Goal: Information Seeking & Learning: Find specific fact

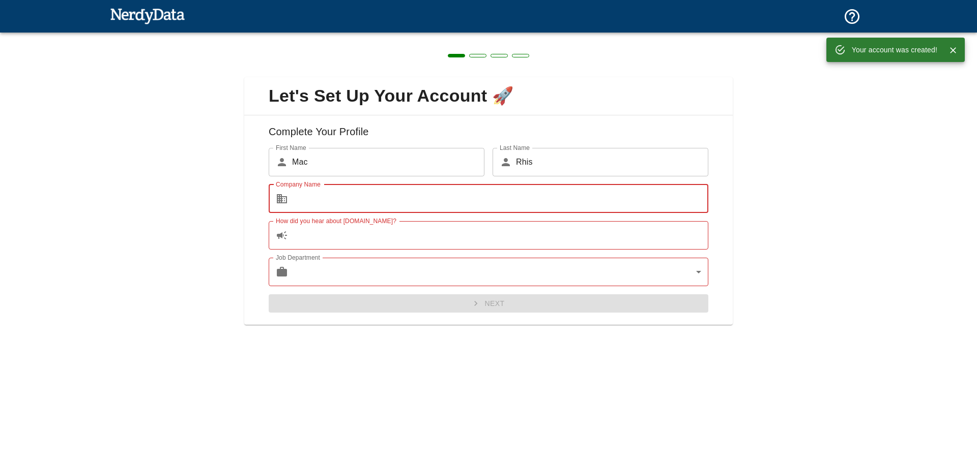
click at [417, 198] on input "Company Name" at bounding box center [500, 199] width 416 height 28
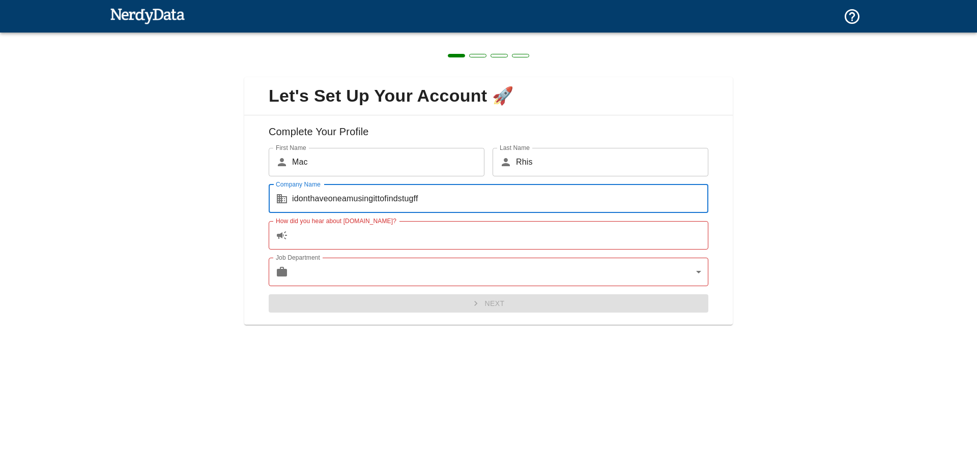
type input "idonthaveoneamusingittofindstugff"
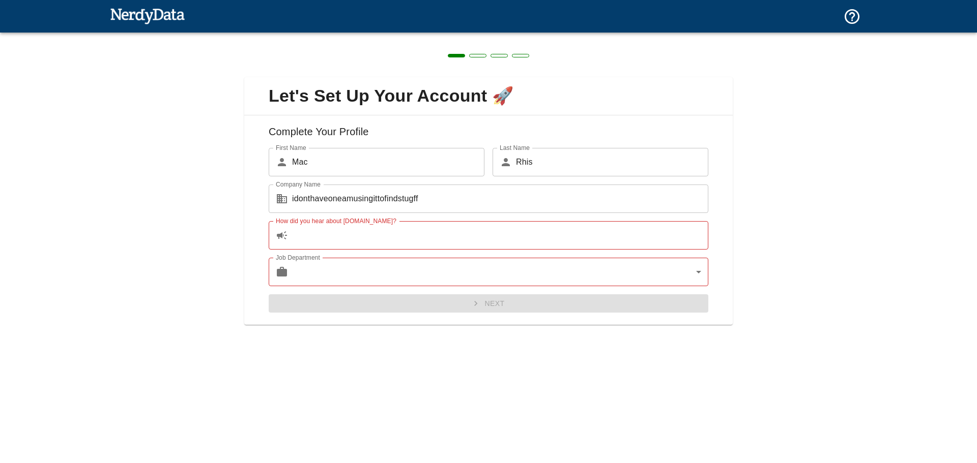
click at [213, 209] on div "Let's Set Up Your Account 🚀 Complete Your Profile First Name ​ Mac First Name L…" at bounding box center [488, 195] width 977 height 325
click at [320, 242] on input "How did you hear about [DOMAIN_NAME]?" at bounding box center [500, 235] width 416 height 28
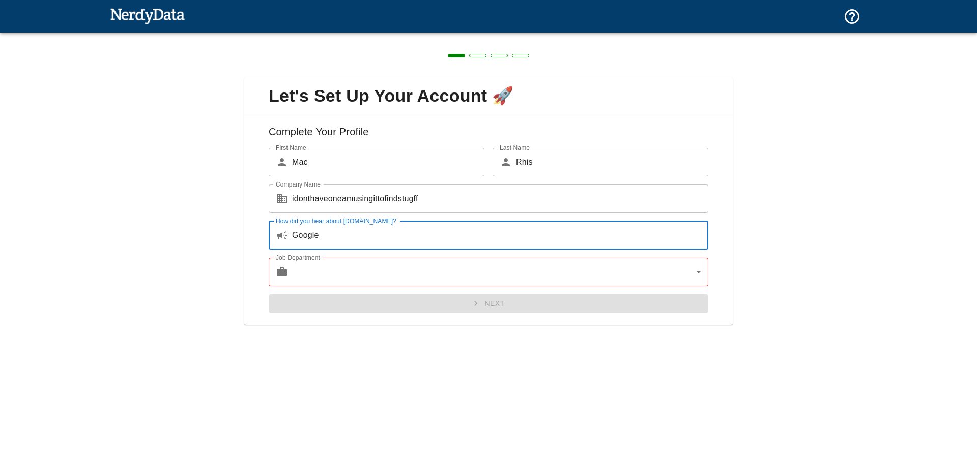
type input "Google"
click at [321, 36] on body "Technologies Domains Pricing Products Create a Report Create a list of websites…" at bounding box center [488, 18] width 977 height 36
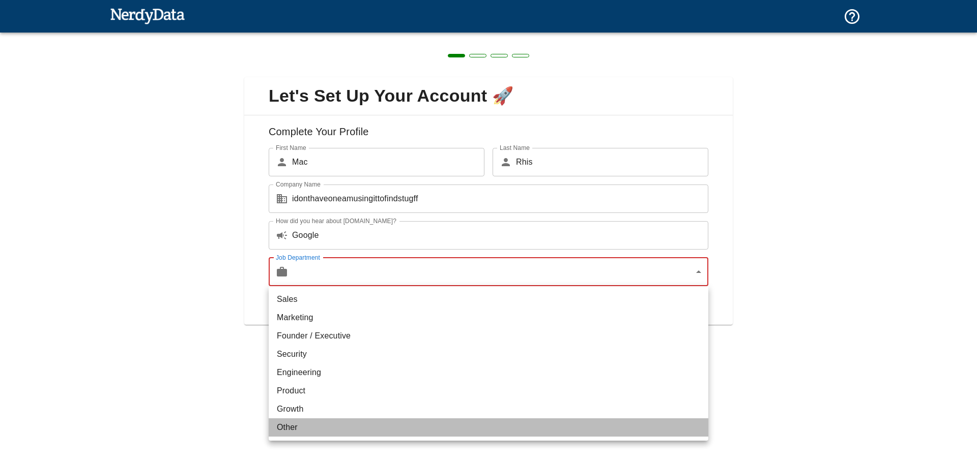
click at [304, 430] on li "Other" at bounding box center [489, 428] width 440 height 18
type input "other"
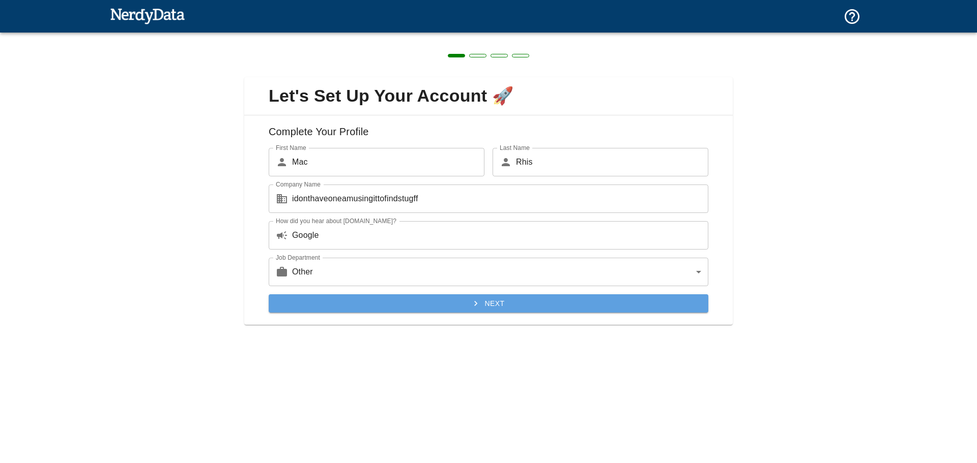
click at [364, 302] on button "Next" at bounding box center [489, 304] width 440 height 19
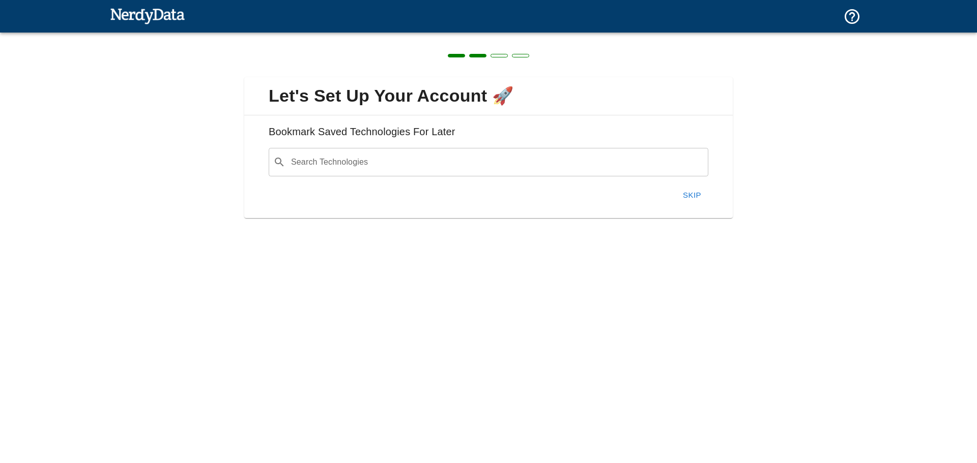
click at [425, 153] on input "Search Technologies" at bounding box center [496, 162] width 414 height 19
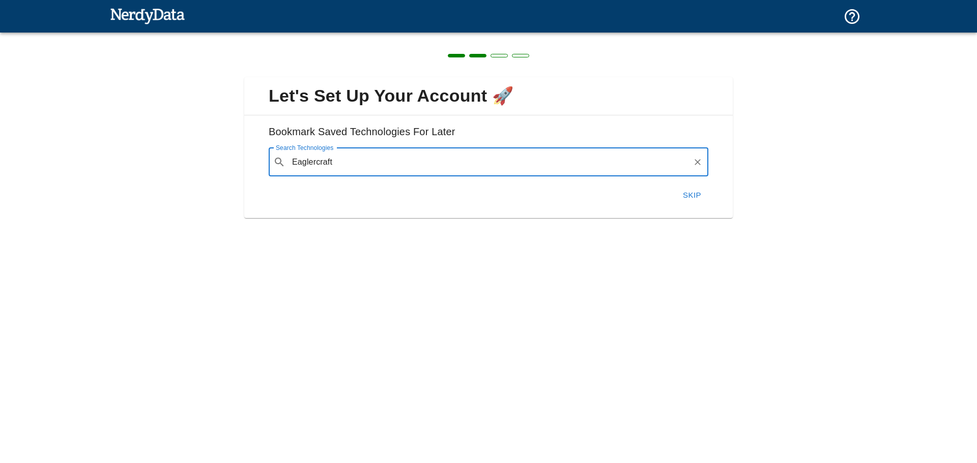
type input "Eaglercraft"
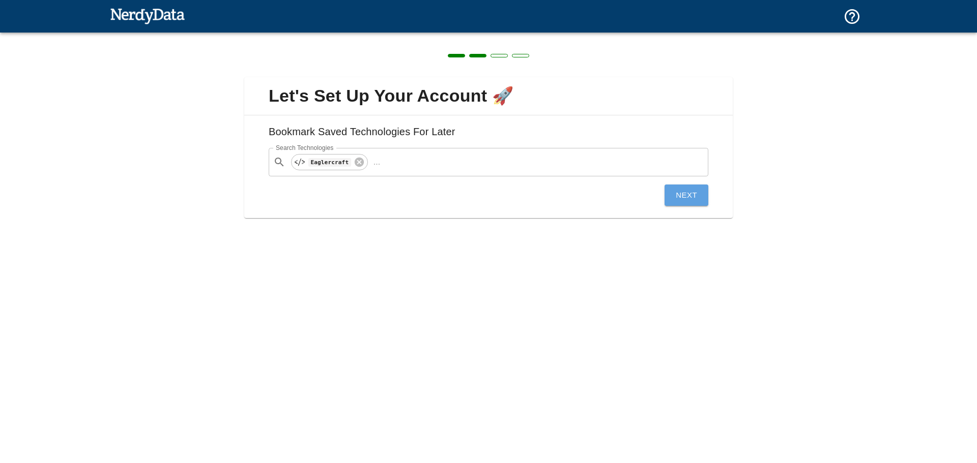
click at [674, 201] on button "Next" at bounding box center [686, 195] width 44 height 21
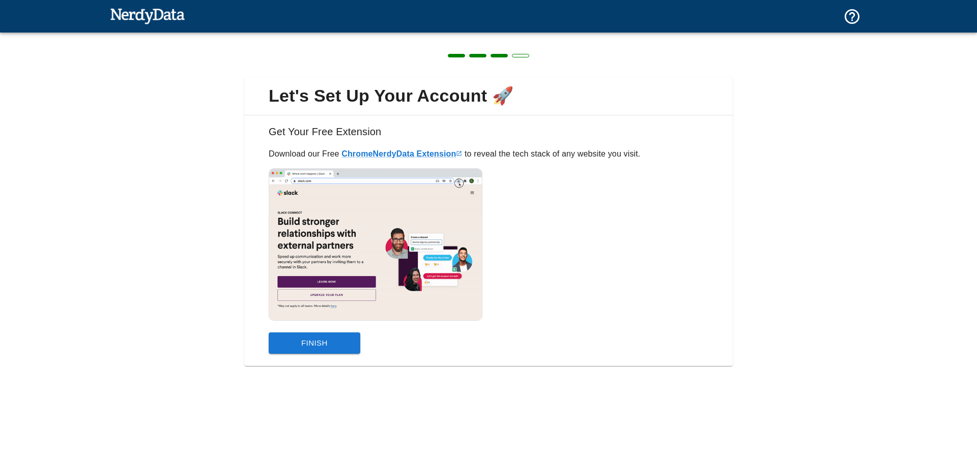
click at [334, 364] on div "Get Your Free Extension Download our Free Chrome NerdyData Extension to reveal …" at bounding box center [488, 240] width 488 height 251
click at [332, 347] on button "Finish" at bounding box center [315, 343] width 92 height 21
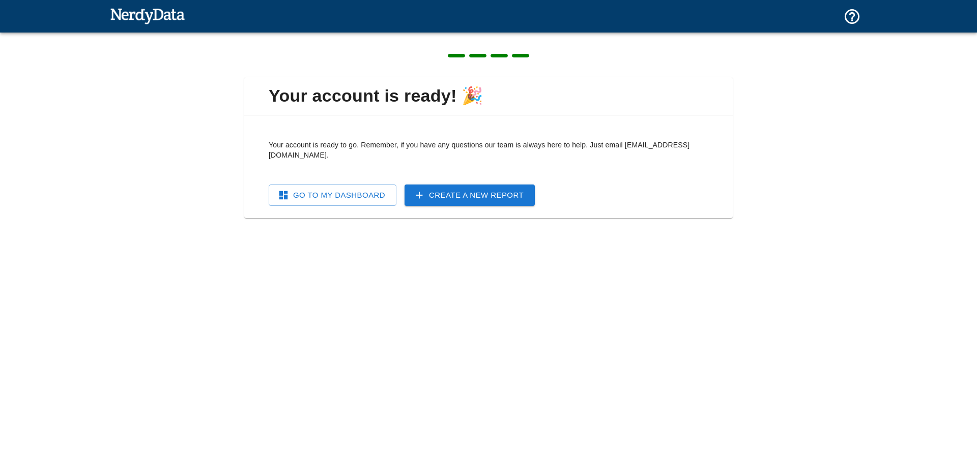
click at [370, 185] on link "Go To My Dashboard" at bounding box center [333, 195] width 128 height 21
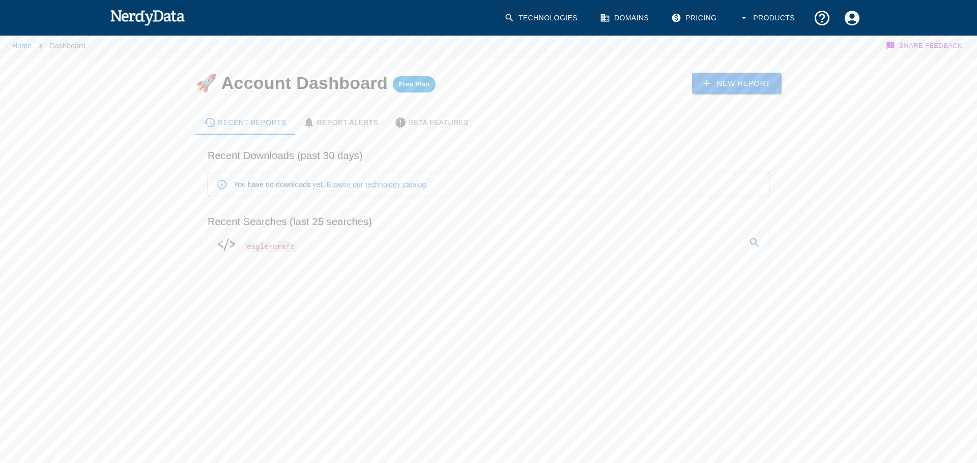
click at [331, 243] on link "eaglercraft" at bounding box center [488, 244] width 561 height 28
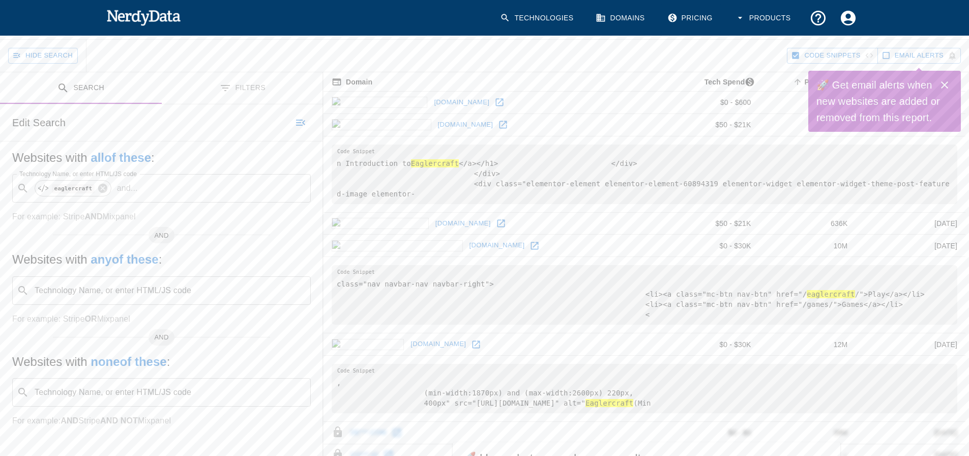
scroll to position [51, 0]
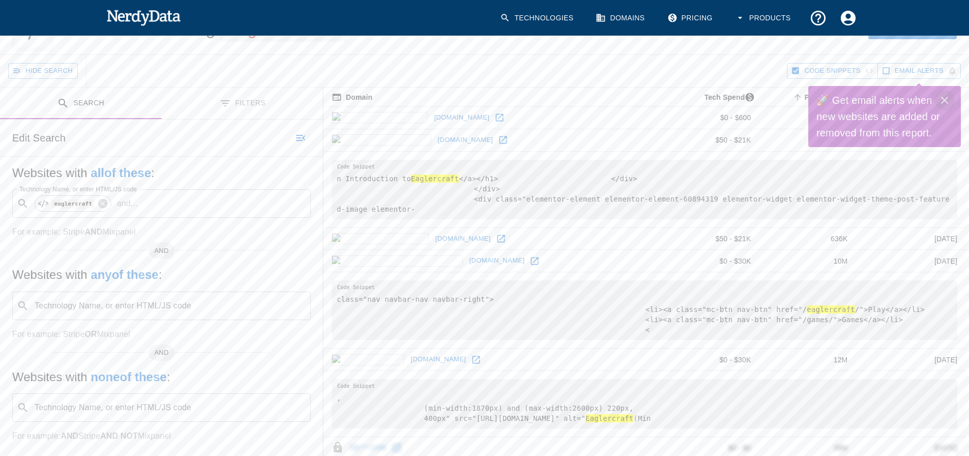
click at [942, 102] on icon "Close" at bounding box center [945, 100] width 12 height 12
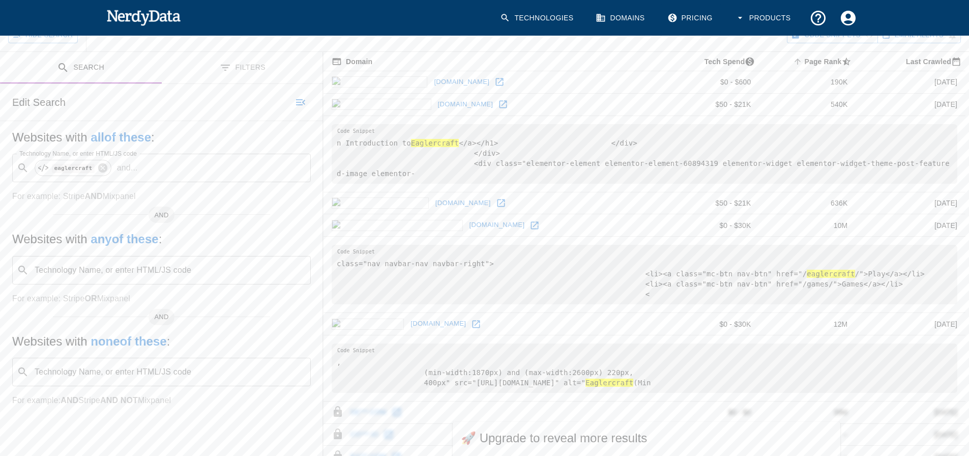
scroll to position [102, 0]
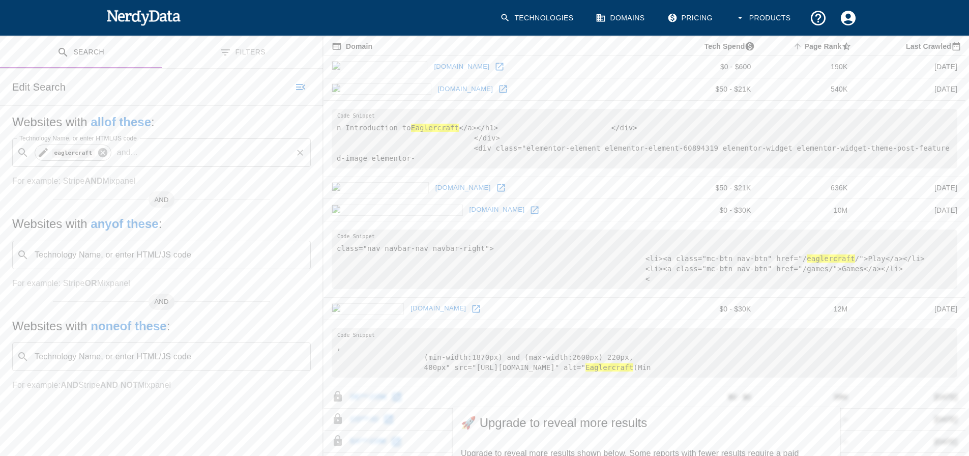
click at [97, 157] on icon at bounding box center [102, 152] width 11 height 11
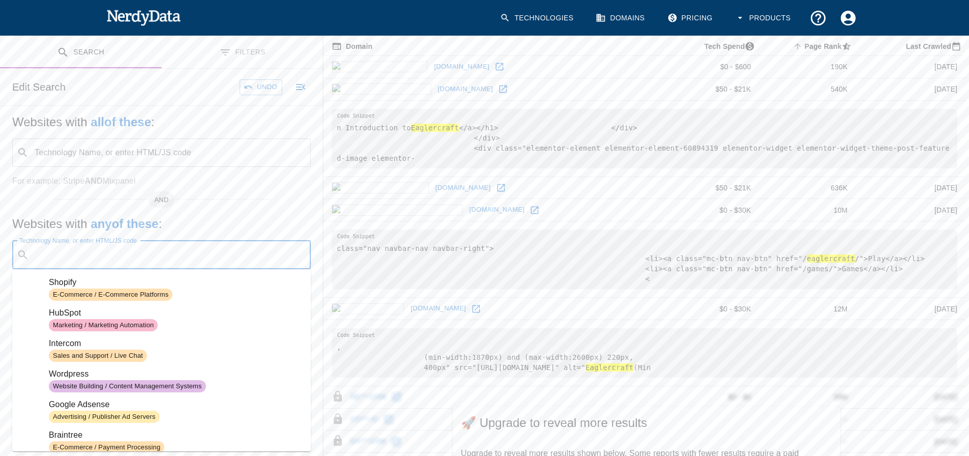
click at [102, 246] on div "Technology Name, or enter HTML/JS code ​ Technology Name, or enter HTML/JS code" at bounding box center [161, 255] width 299 height 28
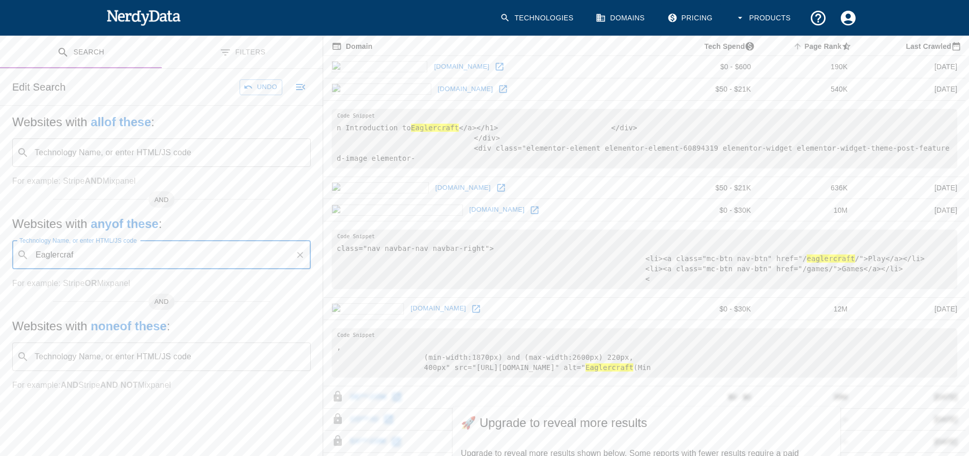
type input "Eaglercraft"
click at [307, 255] on div "​ Eaglercraft Technology Name, or enter HTML/JS code" at bounding box center [161, 255] width 299 height 28
click at [304, 255] on icon "Clear" at bounding box center [300, 255] width 10 height 10
type input "55gms"
click at [124, 159] on input "Technology Name, or enter HTML/JS code" at bounding box center [169, 152] width 273 height 19
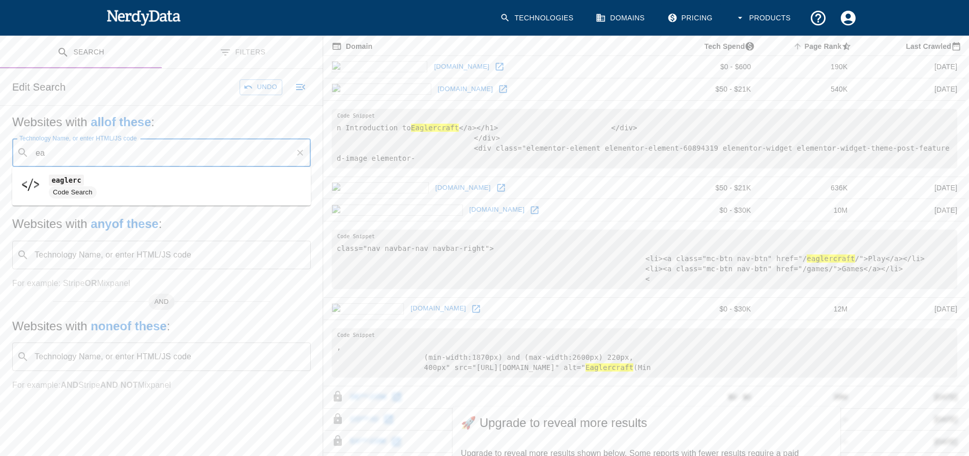
type input "e"
type input "Eaglercraft"
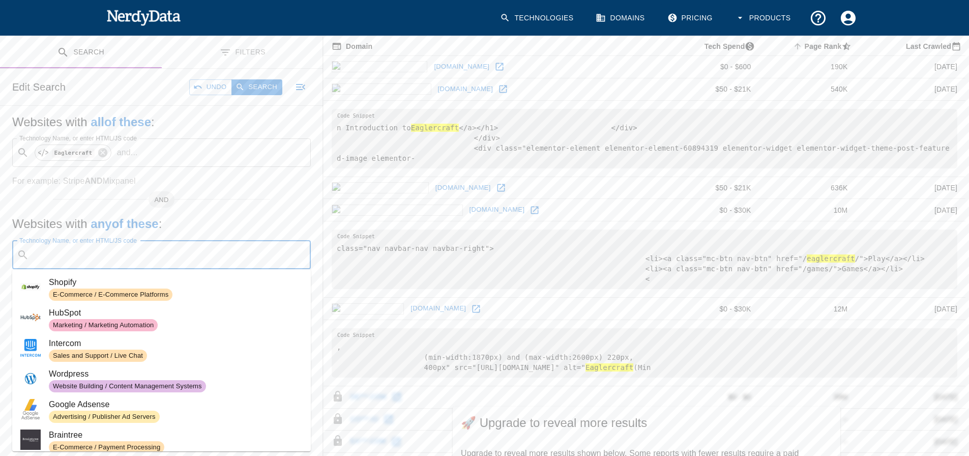
click at [126, 264] on input "Technology Name, or enter HTML/JS code" at bounding box center [169, 254] width 273 height 19
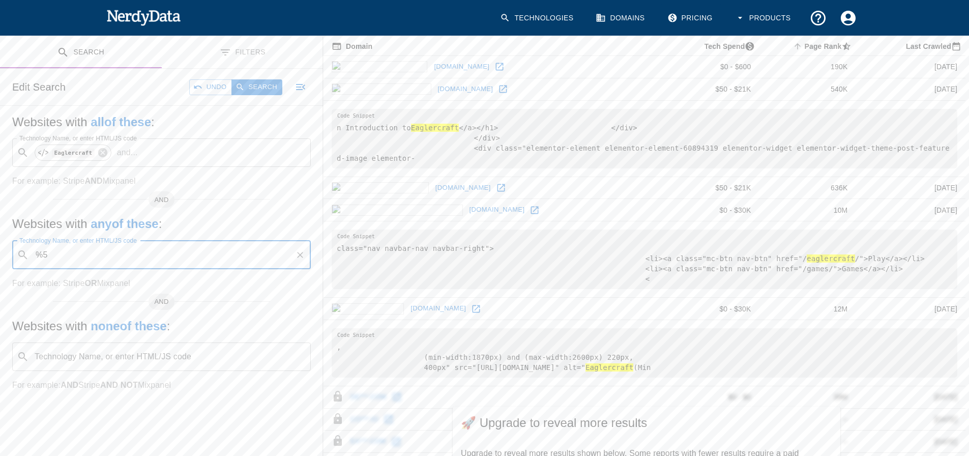
type input "%"
type input "55gms"
click at [245, 85] on button "Search" at bounding box center [256, 87] width 51 height 16
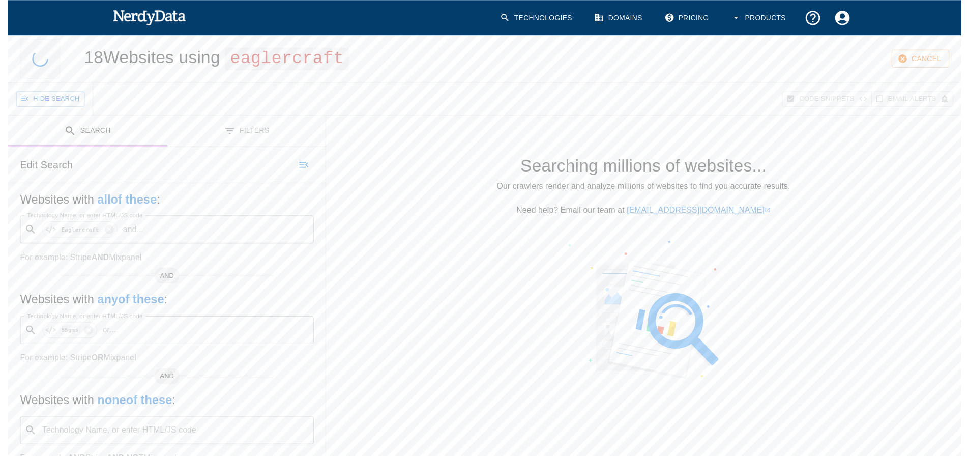
scroll to position [0, 0]
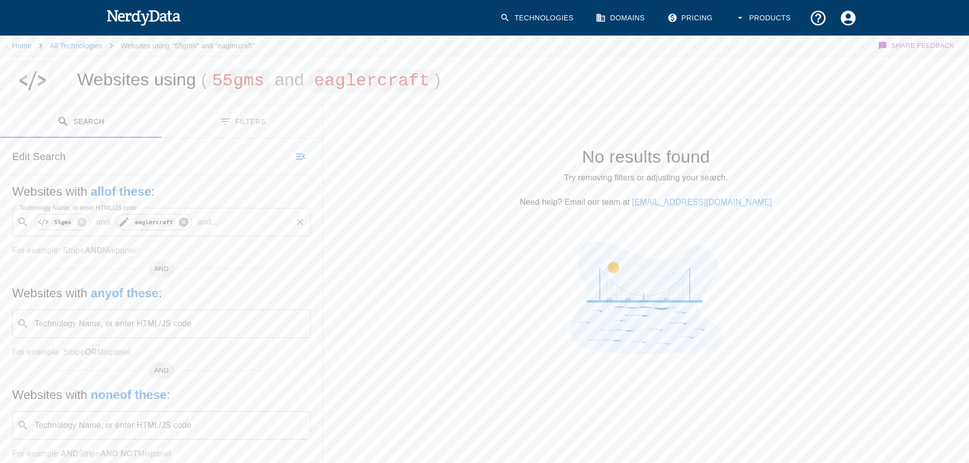
click at [179, 221] on icon at bounding box center [183, 222] width 9 height 9
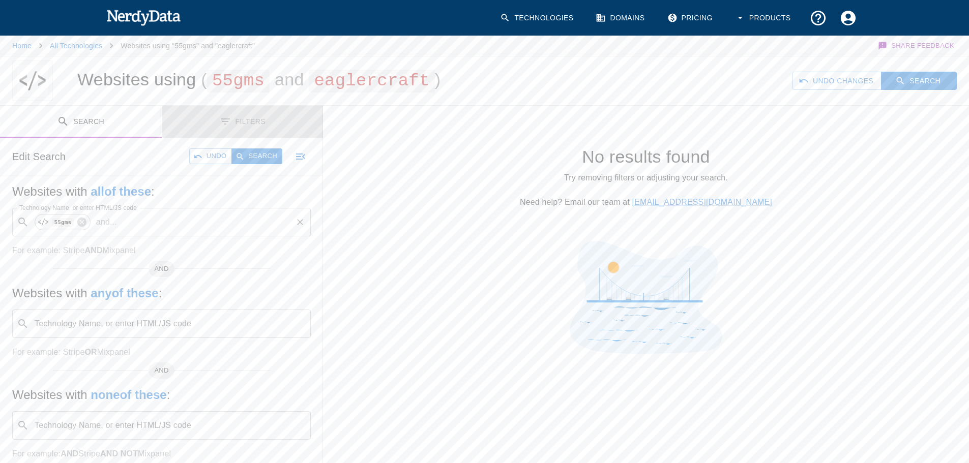
click at [215, 122] on button "Filters" at bounding box center [243, 122] width 162 height 32
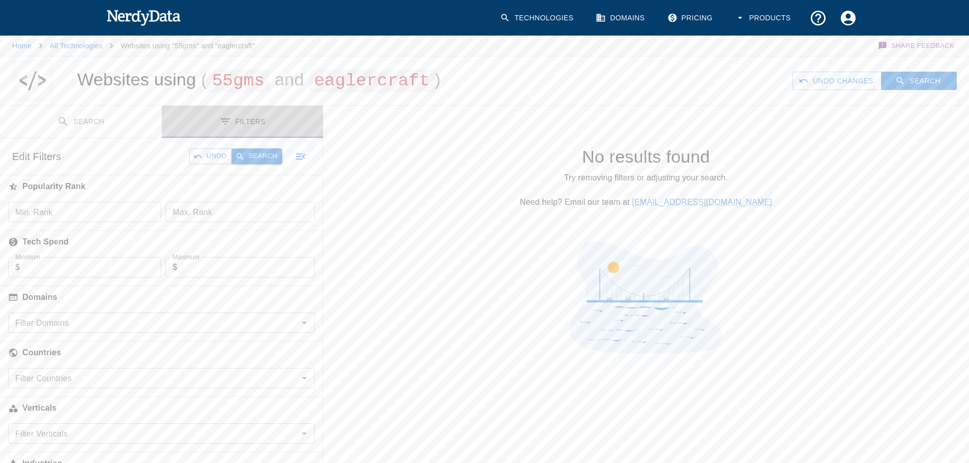
drag, startPoint x: 215, startPoint y: 122, endPoint x: 233, endPoint y: 156, distance: 38.7
click at [233, 156] on div "Search Filters Edit Search Undo Search Websites with all of these : Technology …" at bounding box center [161, 311] width 323 height 410
click at [155, 128] on button "Search" at bounding box center [81, 122] width 162 height 32
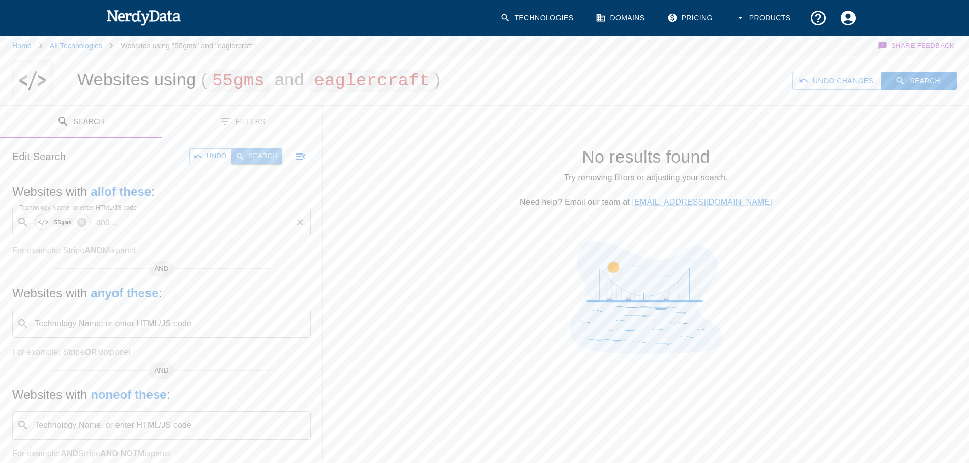
click at [267, 151] on button "Search" at bounding box center [256, 157] width 51 height 16
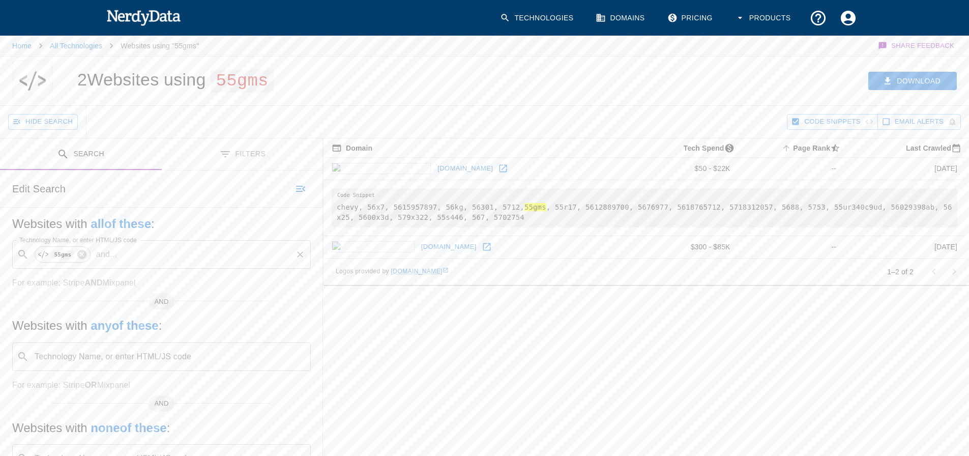
click at [498, 166] on icon at bounding box center [503, 168] width 10 height 10
click at [482, 244] on icon at bounding box center [487, 247] width 10 height 10
click at [79, 253] on icon at bounding box center [81, 254] width 11 height 11
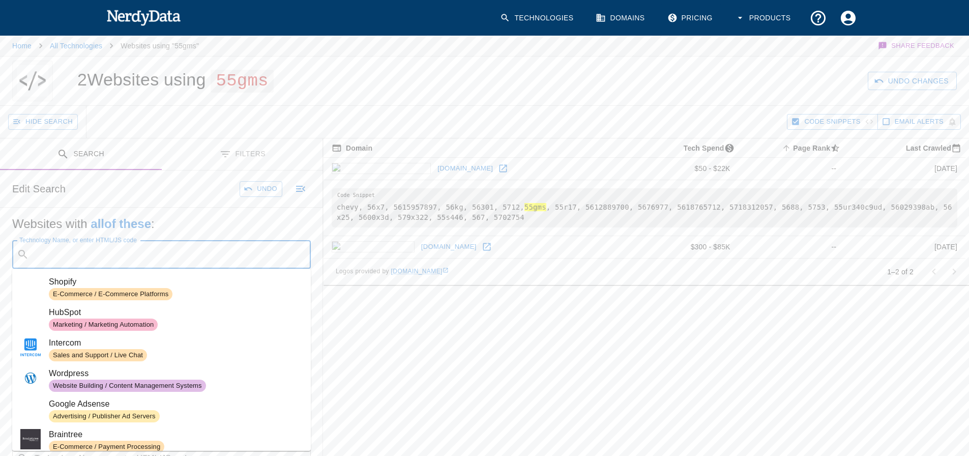
click at [79, 253] on input "Technology Name, or enter HTML/JS code" at bounding box center [169, 254] width 273 height 19
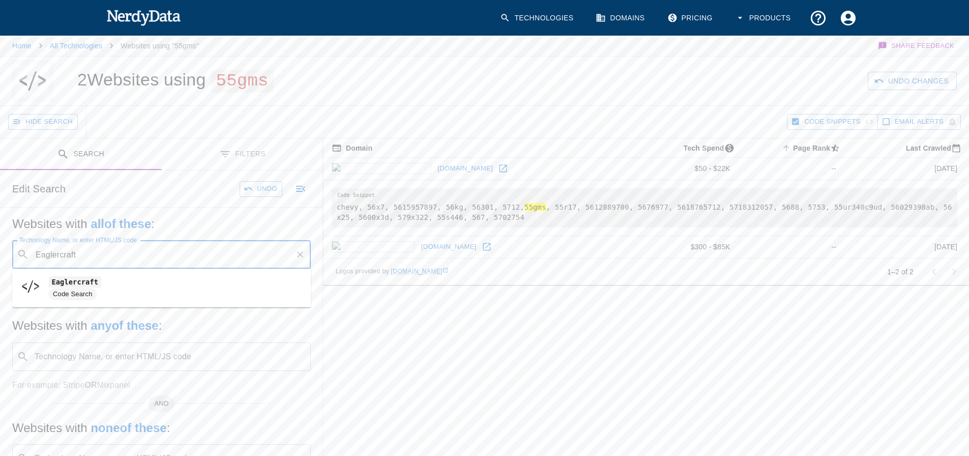
type input "Eaglercraft"
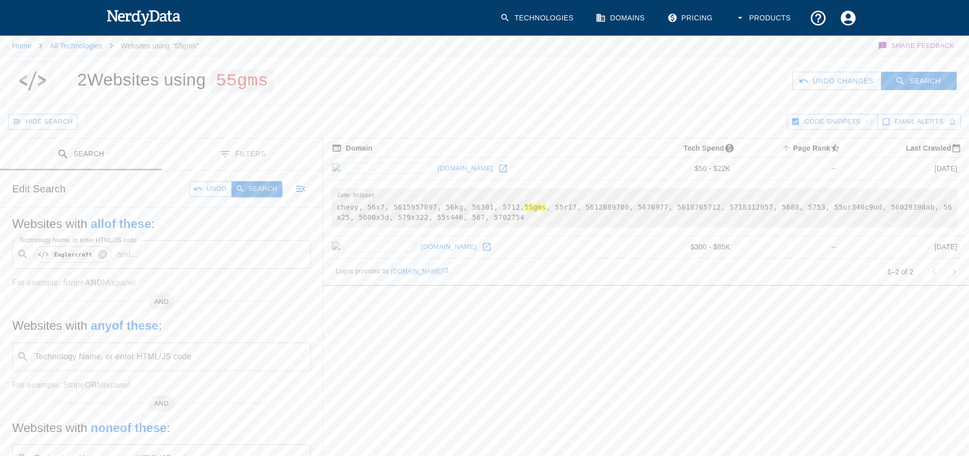
click at [249, 187] on button "Search" at bounding box center [256, 189] width 51 height 16
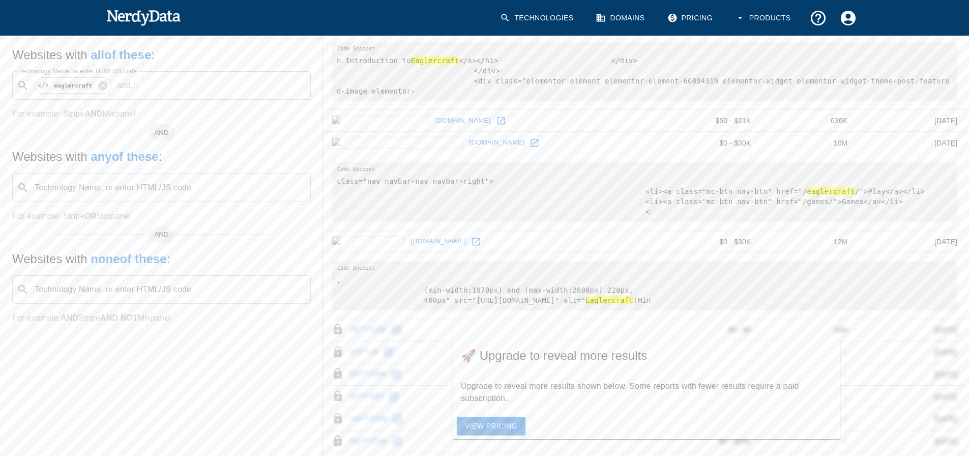
scroll to position [203, 0]
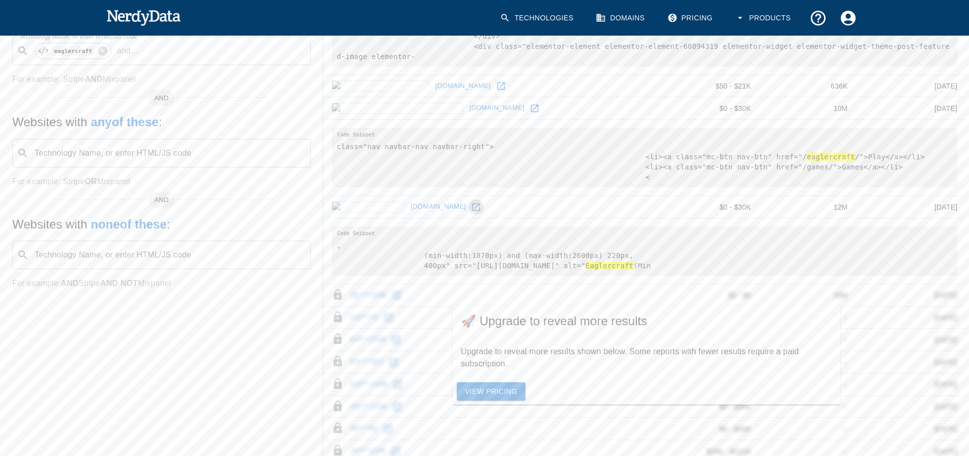
click at [471, 207] on icon at bounding box center [476, 207] width 10 height 10
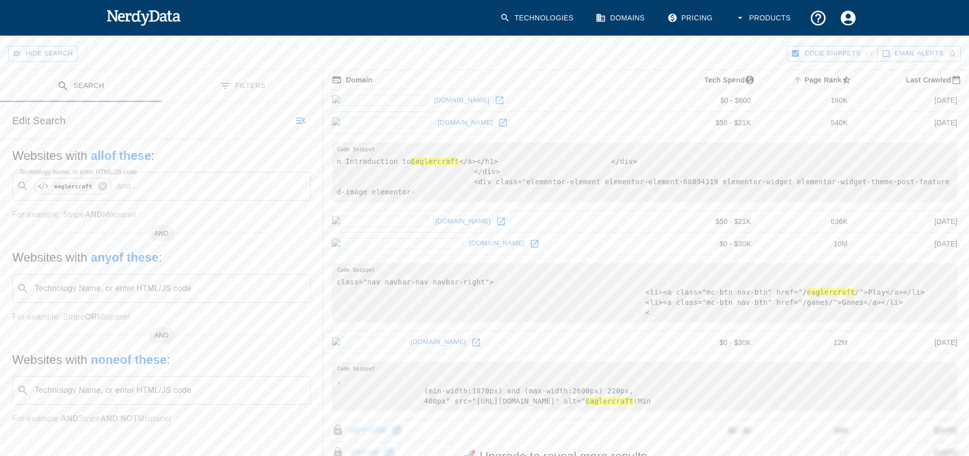
scroll to position [51, 0]
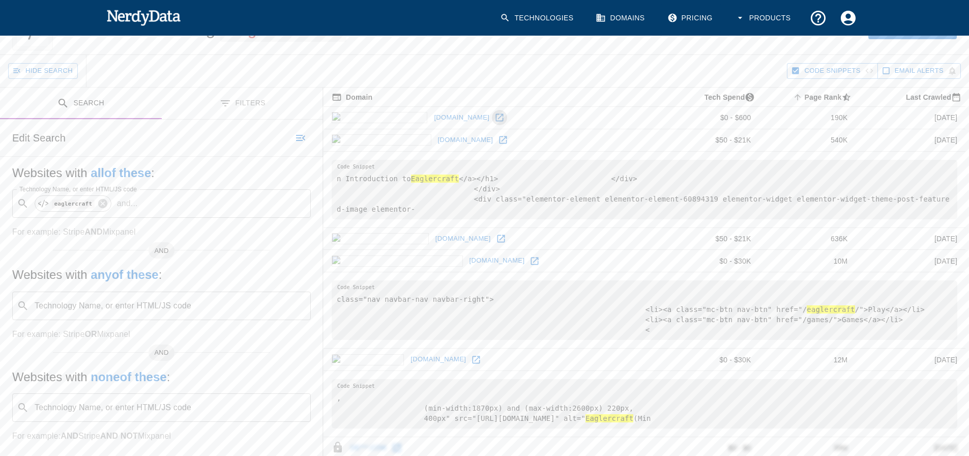
click at [492, 119] on link at bounding box center [499, 117] width 15 height 15
